Goal: Navigation & Orientation: Find specific page/section

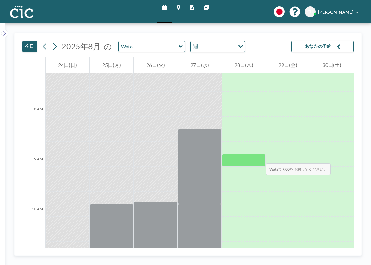
scroll to position [400, 0]
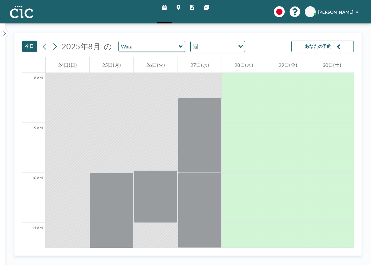
click at [182, 8] on link "マップ" at bounding box center [179, 11] width 14 height 23
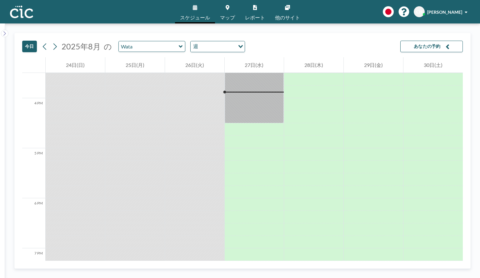
scroll to position [775, 0]
click at [18, 18] on div at bounding box center [21, 12] width 23 height 16
click at [351, 7] on div "スケジュール マップ レポート 他のサイト English Polski 日本語 Española CH [PERSON_NAME]" at bounding box center [240, 11] width 480 height 23
